Goal: Find contact information: Find contact information

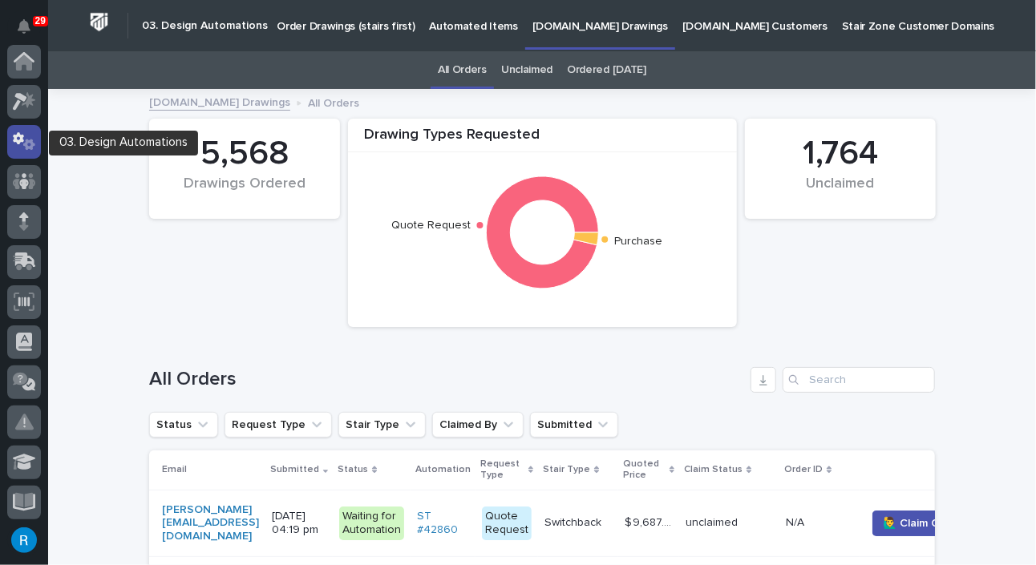
click at [17, 147] on icon at bounding box center [24, 141] width 23 height 18
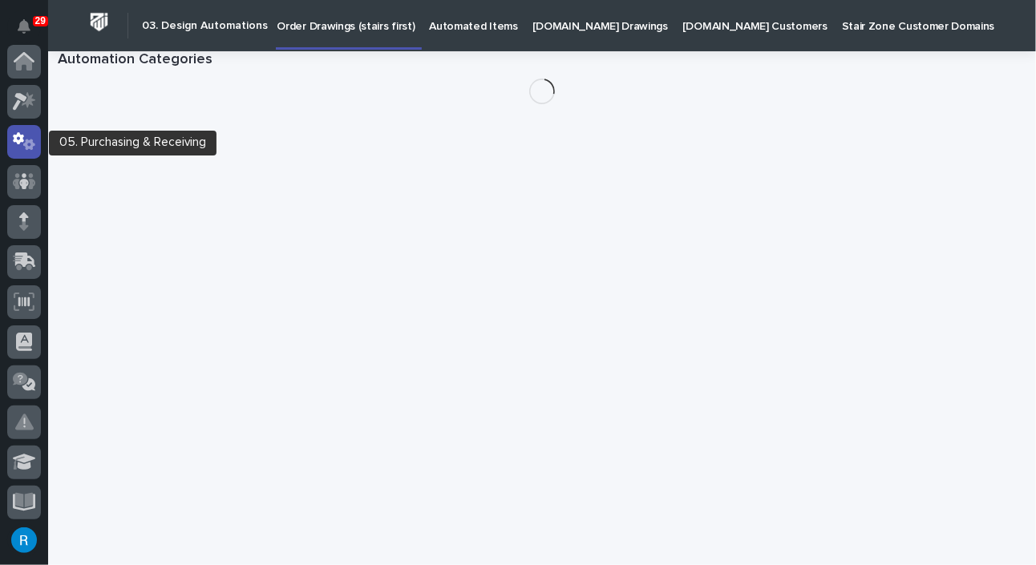
scroll to position [80, 0]
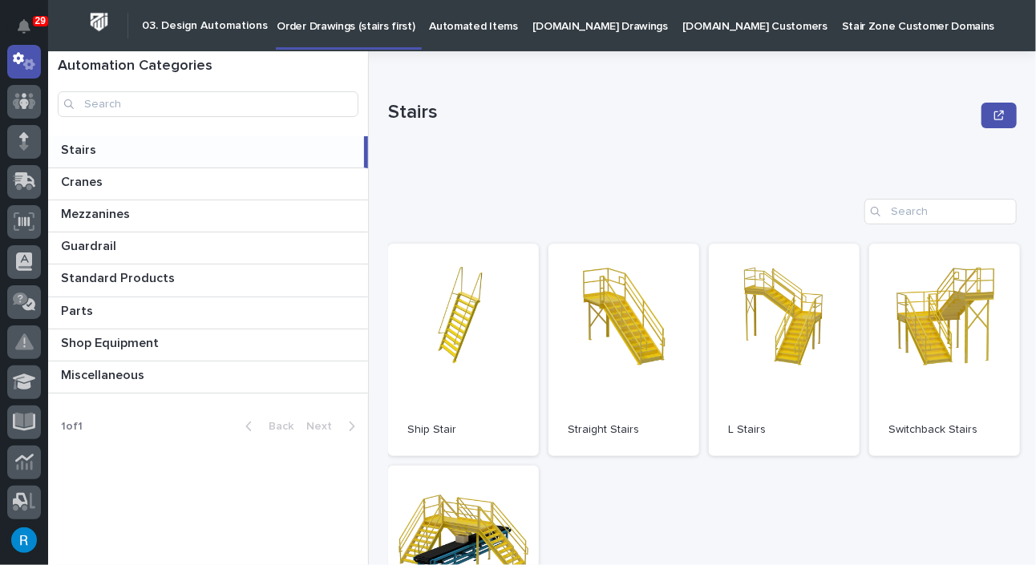
click at [547, 27] on p "[DOMAIN_NAME] Drawings" at bounding box center [599, 17] width 135 height 34
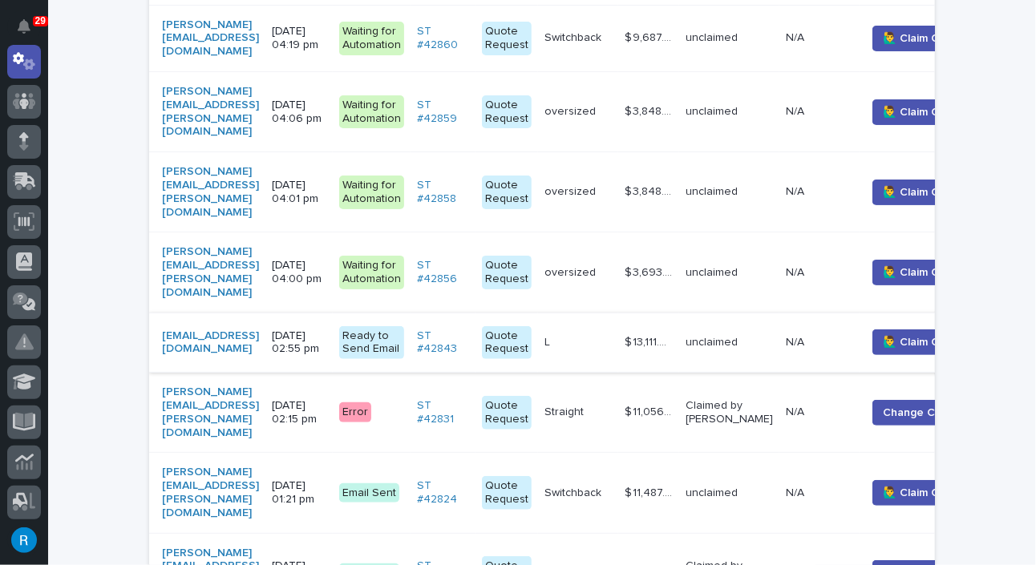
scroll to position [510, 0]
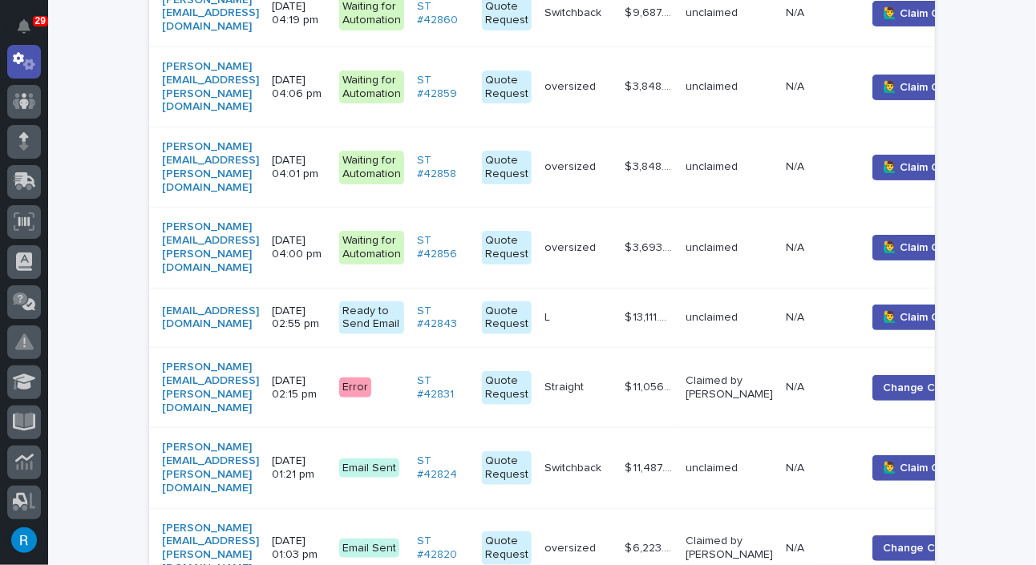
click at [404, 378] on p "Error" at bounding box center [371, 388] width 65 height 20
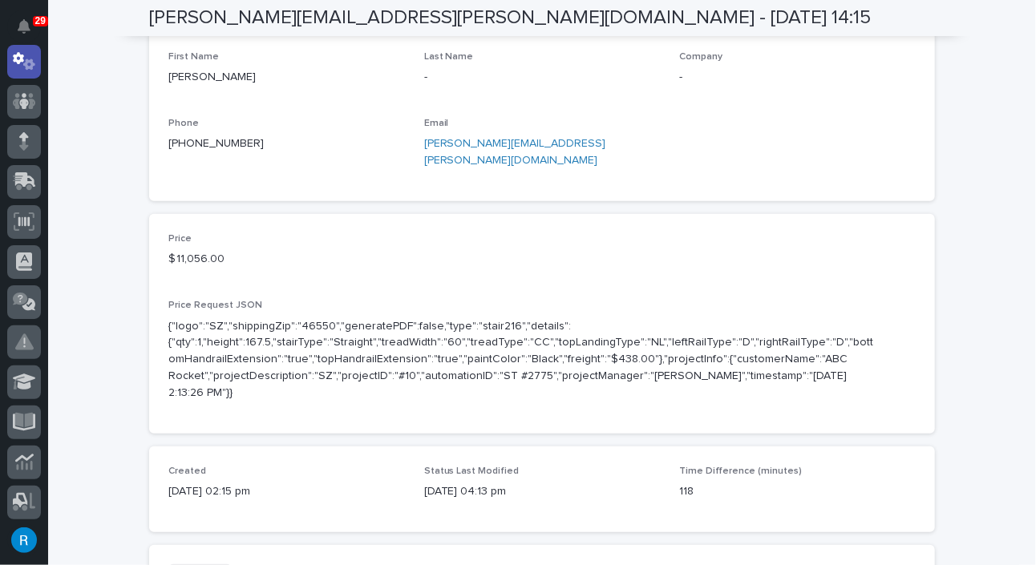
scroll to position [437, 0]
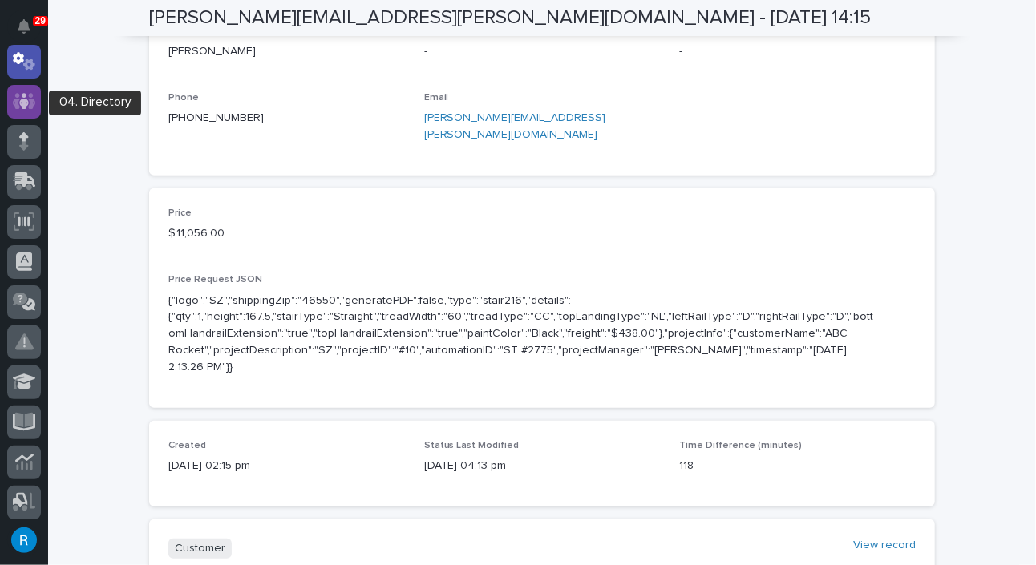
click at [20, 100] on icon at bounding box center [24, 101] width 10 height 16
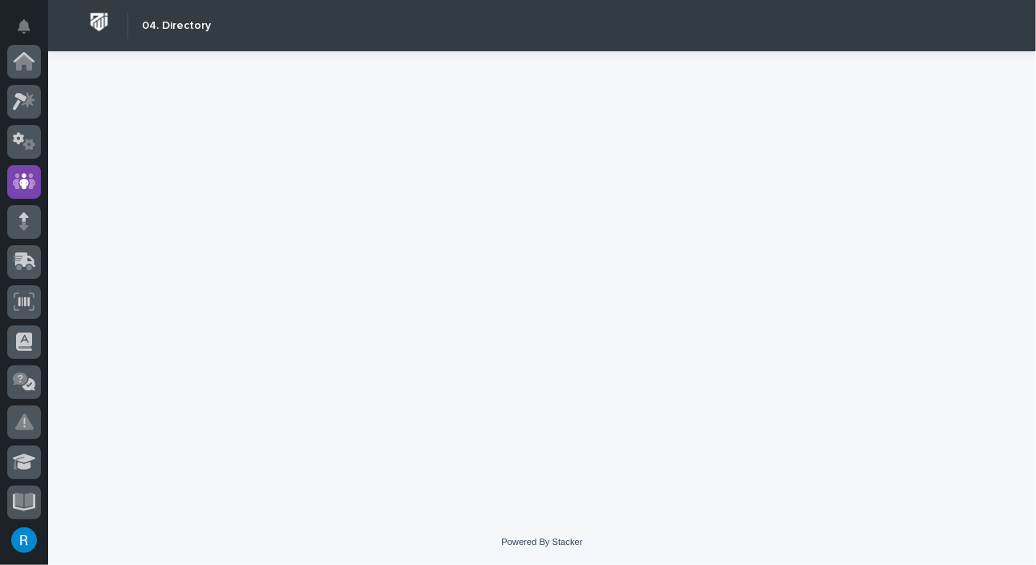
scroll to position [119, 0]
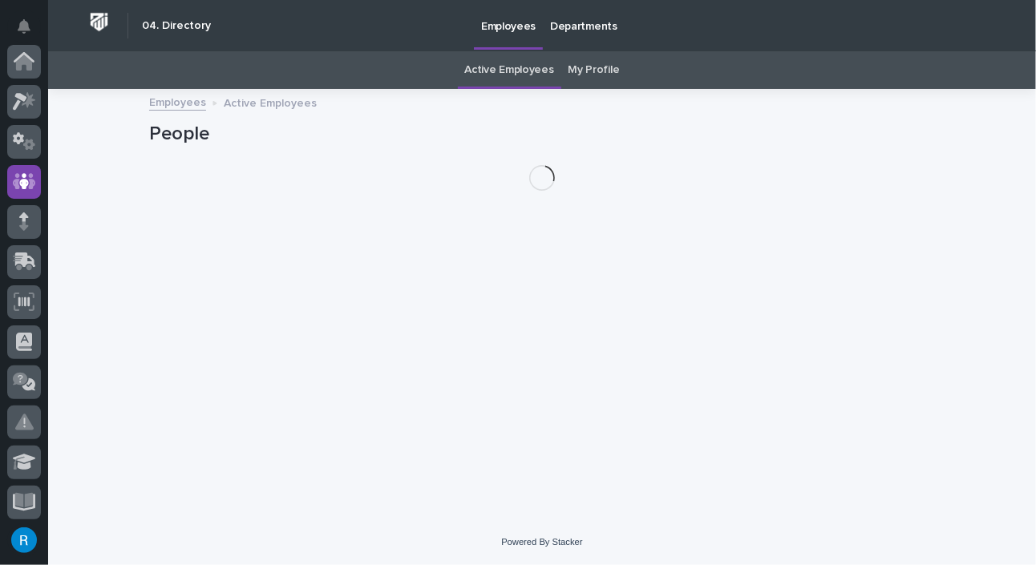
scroll to position [119, 0]
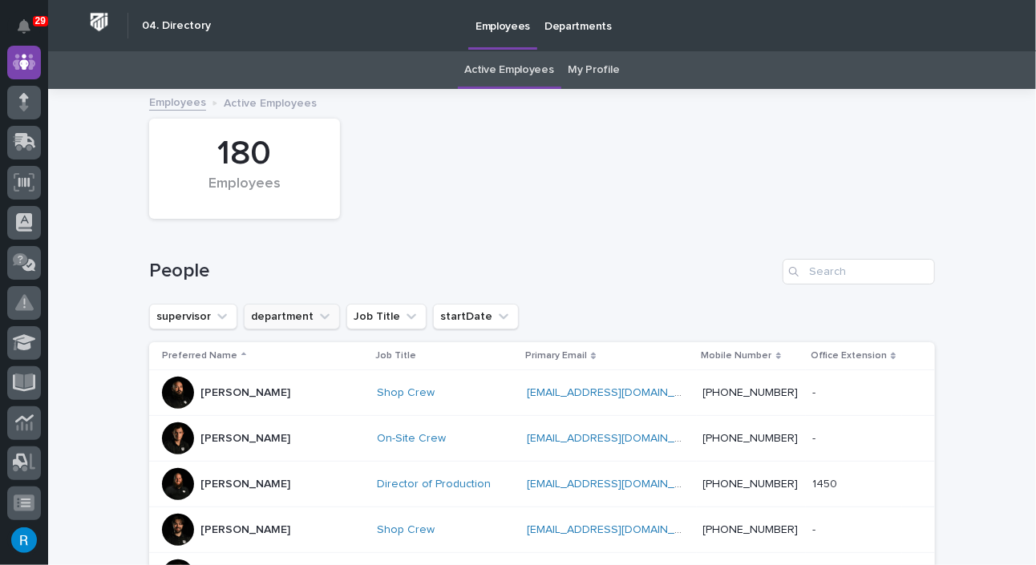
click at [292, 314] on button "department" at bounding box center [292, 317] width 96 height 26
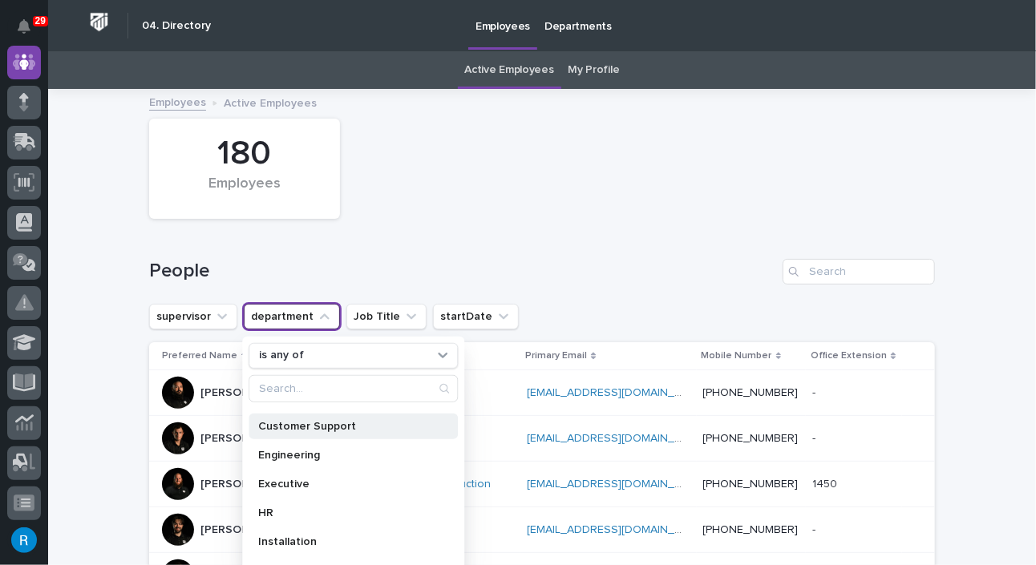
scroll to position [0, 0]
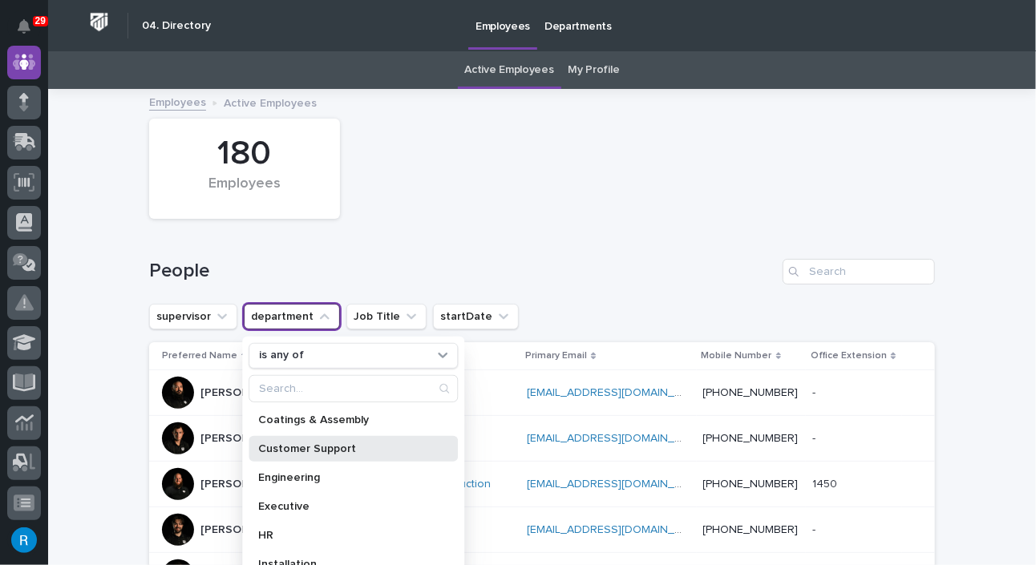
click at [309, 446] on p "Customer Support" at bounding box center [345, 448] width 174 height 11
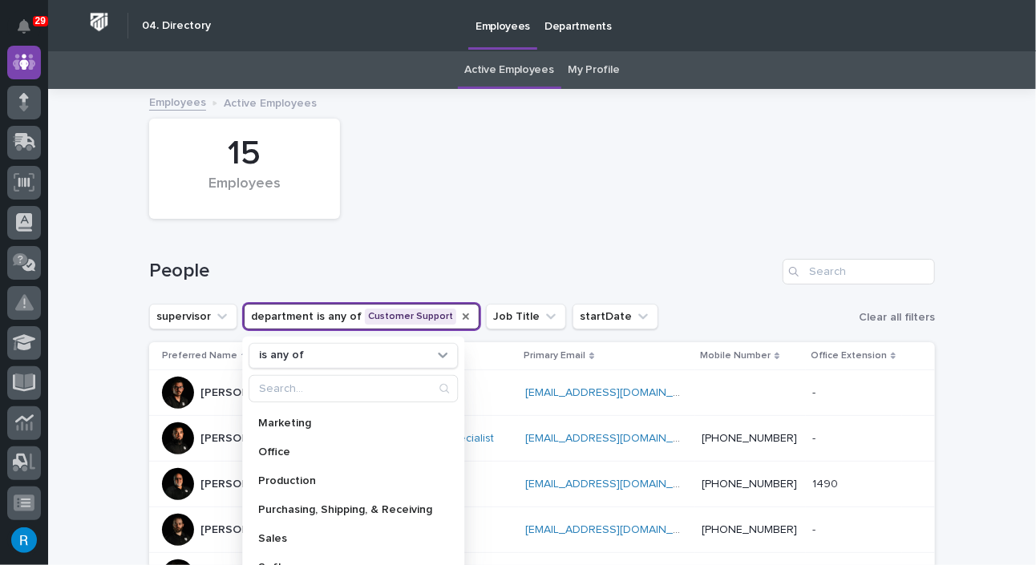
click at [459, 317] on icon "department" at bounding box center [465, 316] width 13 height 13
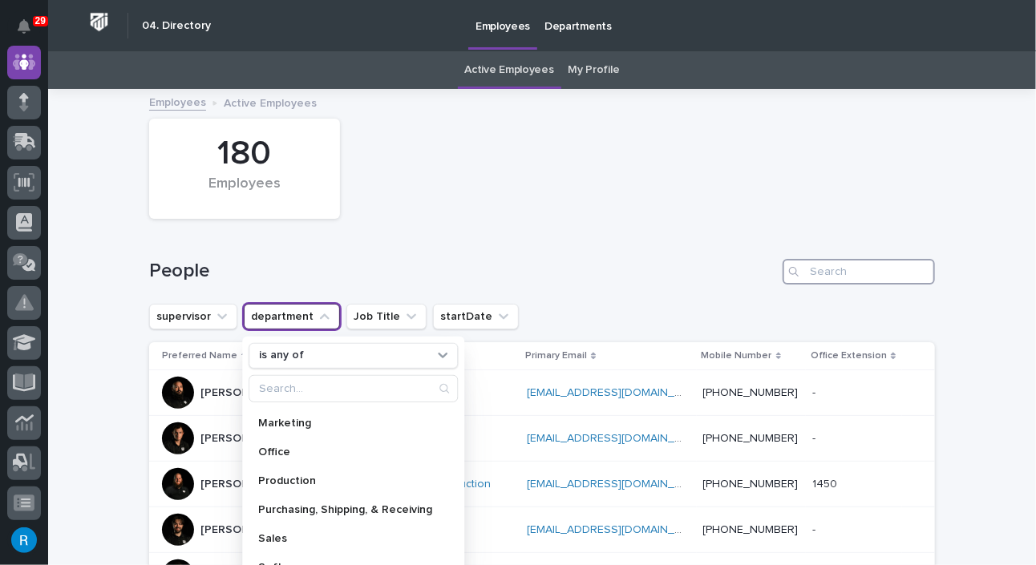
click at [818, 277] on input "Search" at bounding box center [858, 272] width 152 height 26
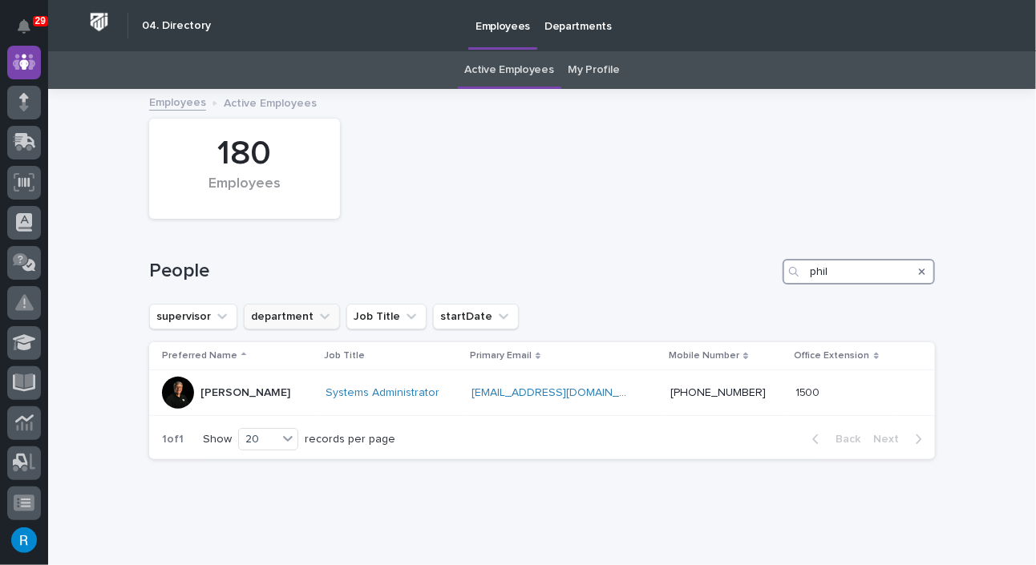
type input "phil"
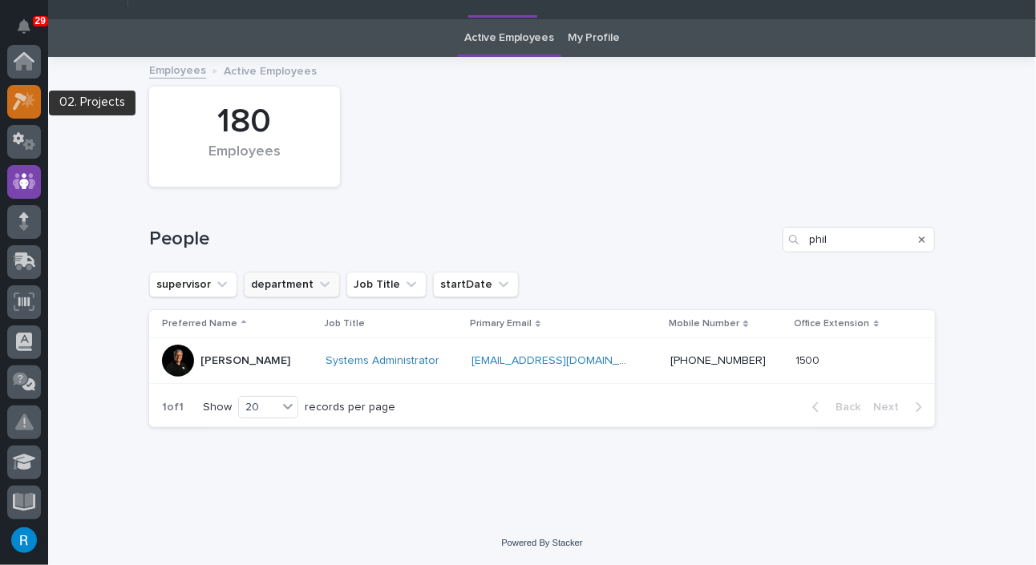
click at [21, 95] on icon at bounding box center [20, 102] width 14 height 18
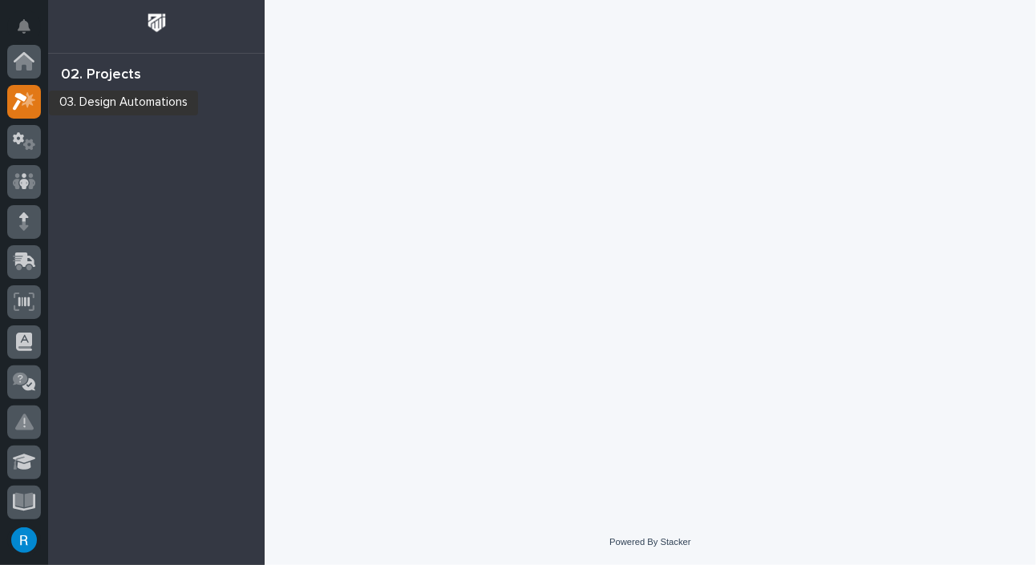
scroll to position [40, 0]
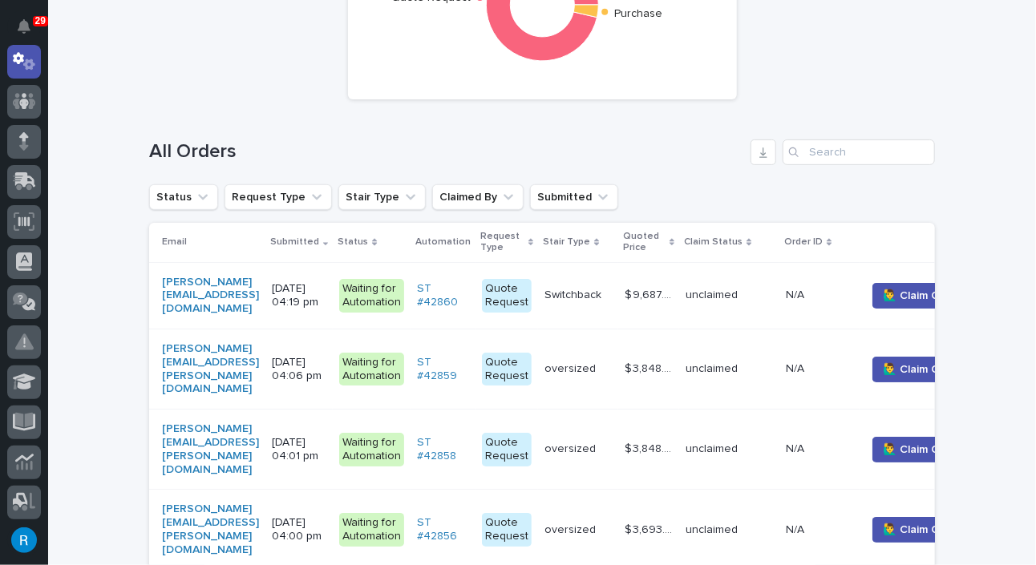
scroll to position [364, 0]
